Goal: Task Accomplishment & Management: Use online tool/utility

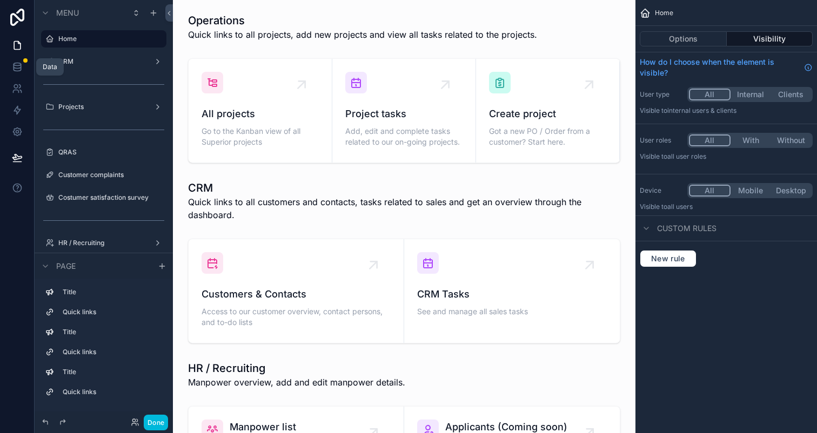
click at [21, 67] on icon at bounding box center [17, 67] width 11 height 11
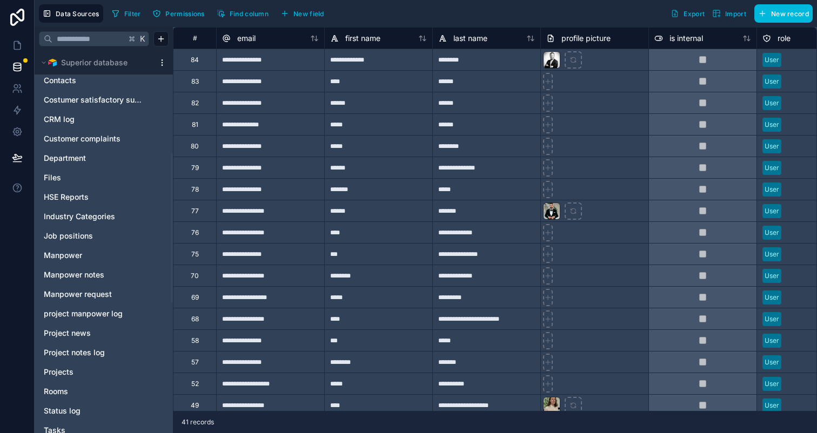
scroll to position [253, 0]
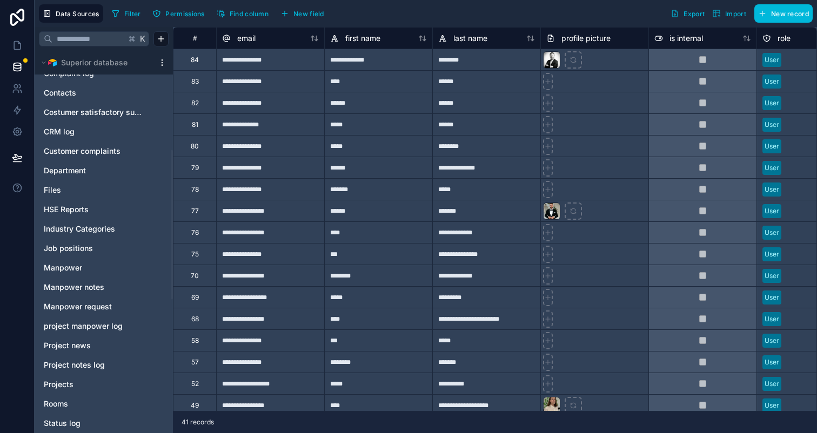
click at [82, 189] on link "Files" at bounding box center [93, 190] width 98 height 11
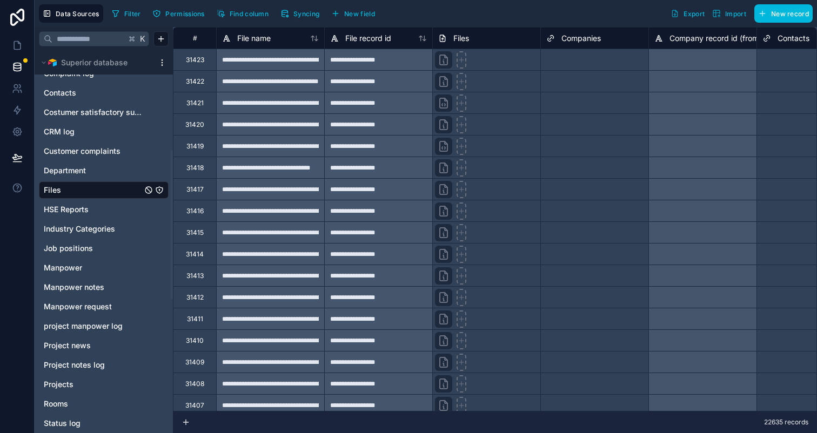
click at [163, 62] on html "**********" at bounding box center [408, 216] width 817 height 433
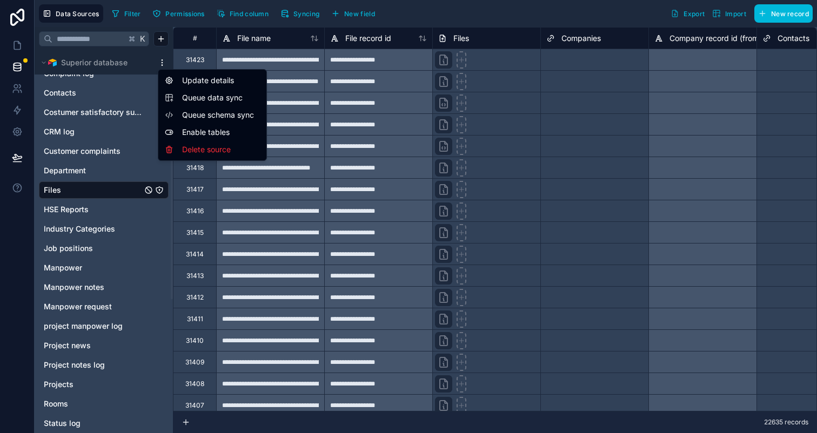
click at [16, 130] on html "**********" at bounding box center [408, 216] width 817 height 433
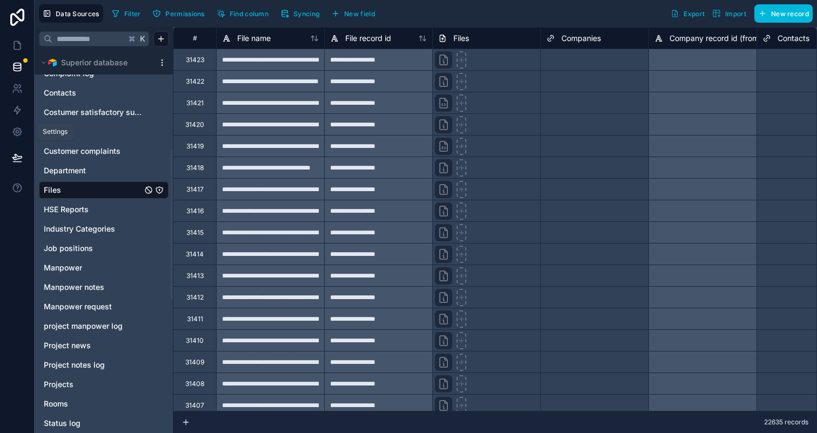
click at [16, 131] on icon at bounding box center [17, 132] width 3 height 3
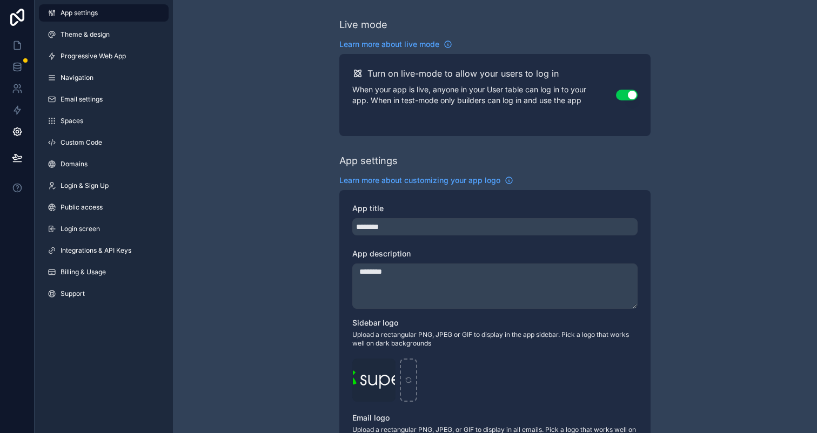
click at [106, 253] on span "Integrations & API Keys" at bounding box center [95, 250] width 71 height 9
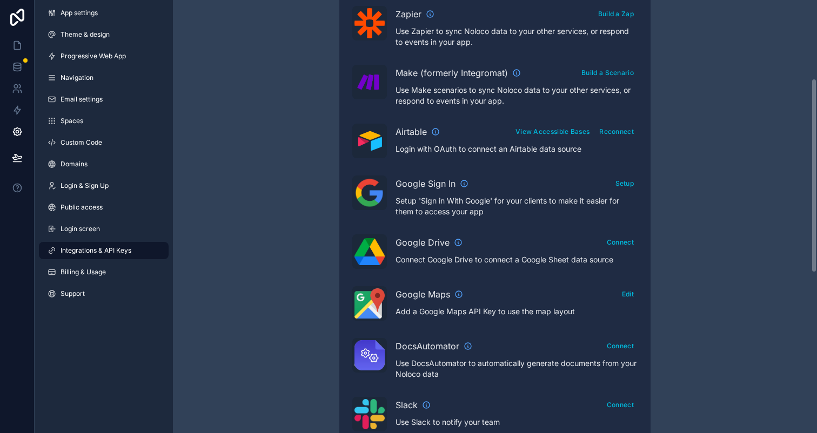
scroll to position [403, 0]
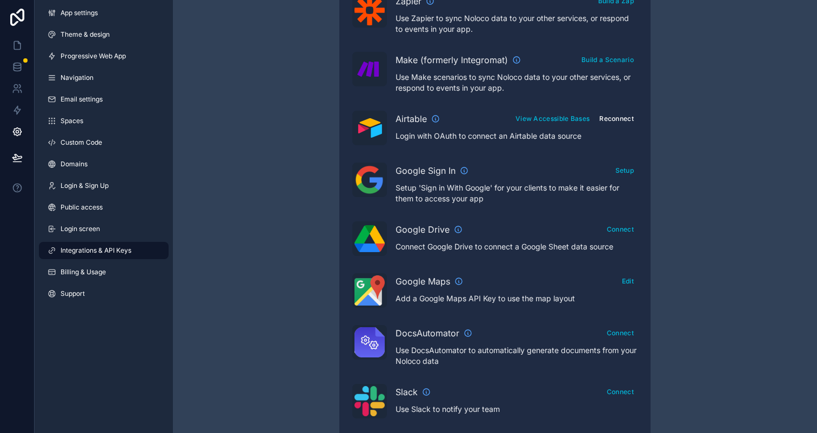
click at [608, 121] on button "Reconnect" at bounding box center [616, 119] width 42 height 16
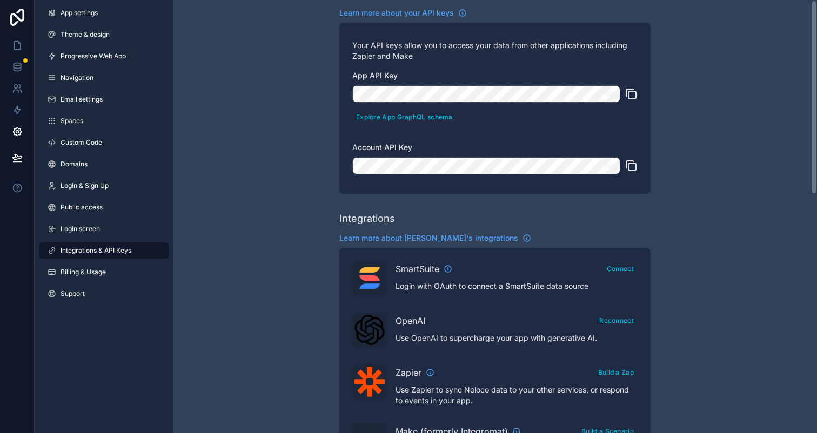
scroll to position [0, 0]
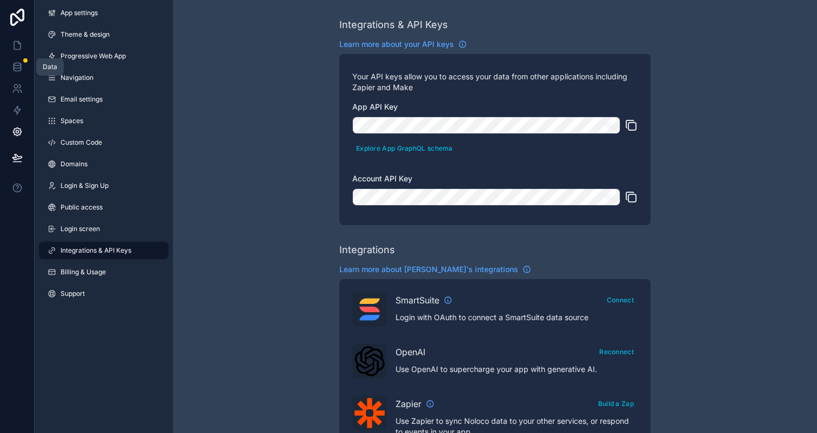
click at [14, 67] on icon at bounding box center [17, 67] width 11 height 11
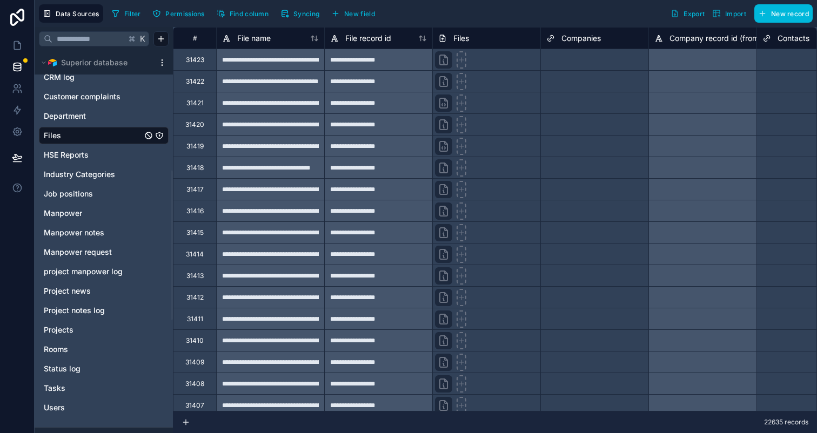
scroll to position [299, 0]
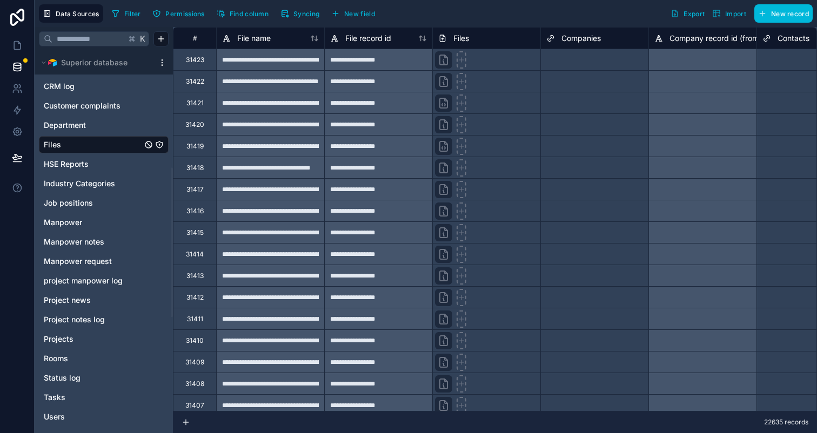
click at [98, 149] on link "Files" at bounding box center [93, 144] width 98 height 11
click at [304, 14] on span "Syncing" at bounding box center [306, 14] width 26 height 8
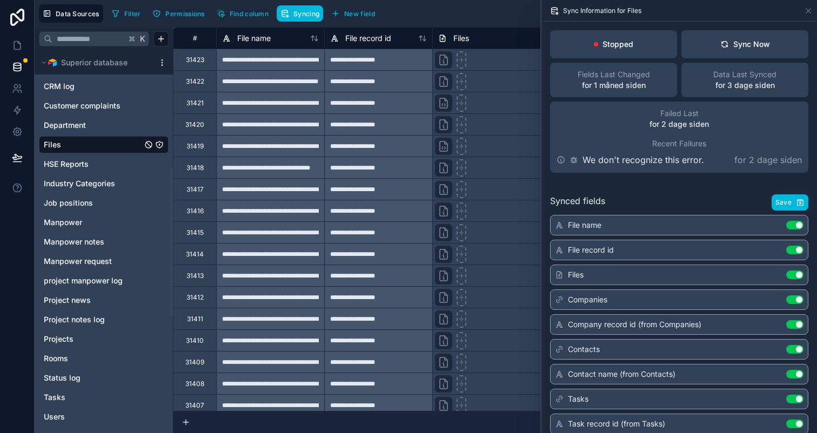
click at [743, 42] on div "Sync Now" at bounding box center [745, 44] width 50 height 11
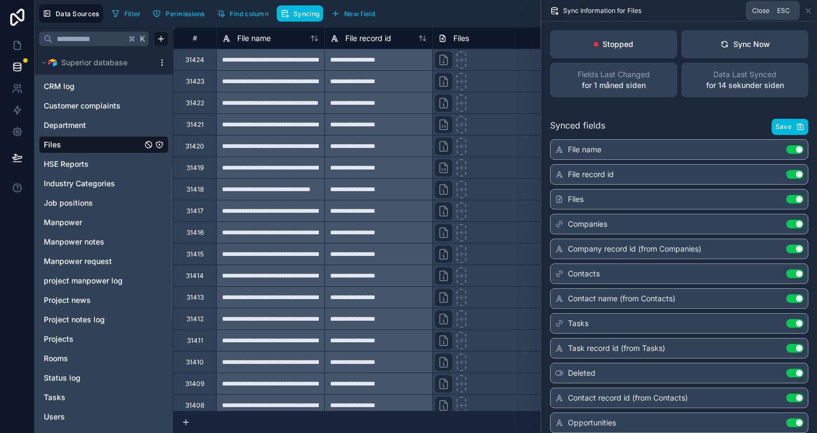
click at [810, 10] on icon at bounding box center [808, 10] width 9 height 9
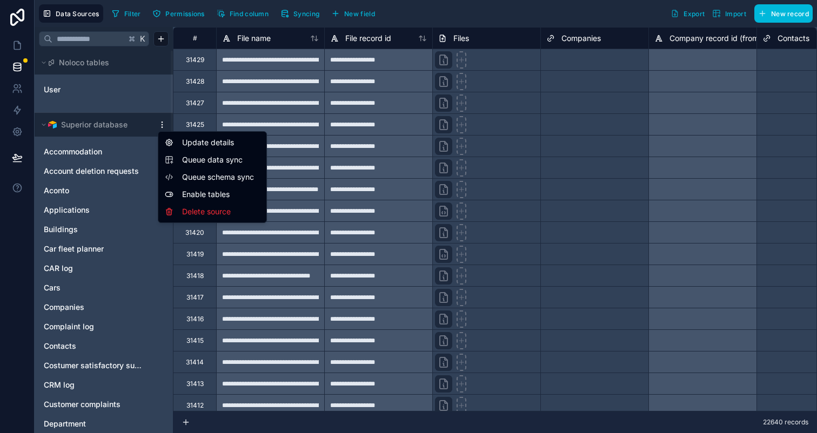
click at [163, 127] on html "**********" at bounding box center [408, 216] width 817 height 433
click at [230, 159] on span "Queue data sync" at bounding box center [221, 159] width 78 height 11
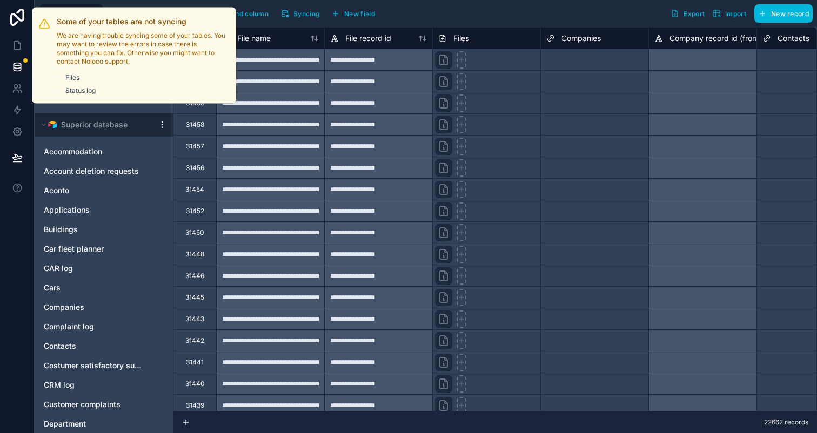
click at [25, 62] on div at bounding box center [25, 60] width 4 height 4
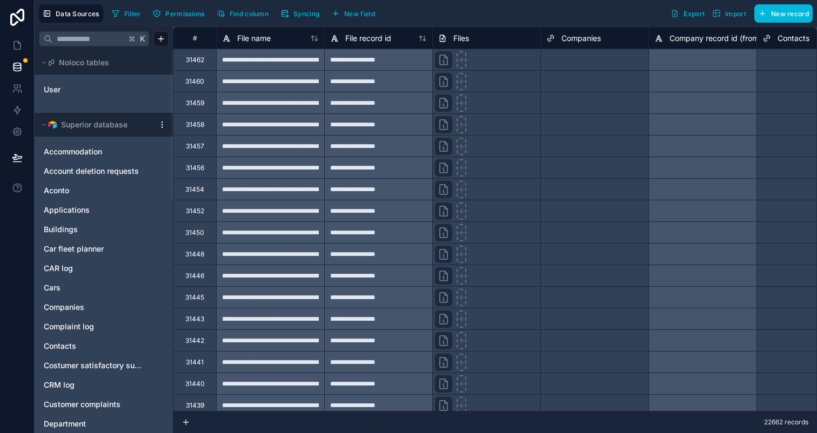
click at [298, 16] on span "Syncing" at bounding box center [306, 14] width 26 height 8
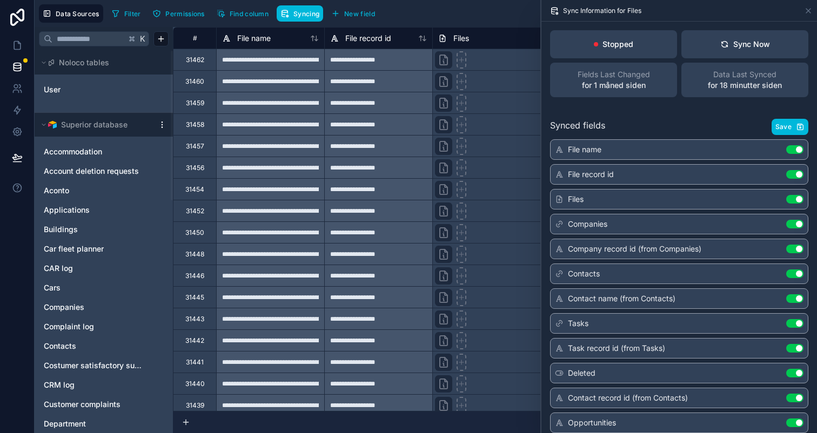
click at [622, 45] on p "Stopped" at bounding box center [617, 44] width 31 height 11
click at [717, 48] on button "Sync Now" at bounding box center [744, 44] width 127 height 28
